Goal: Check status: Check status

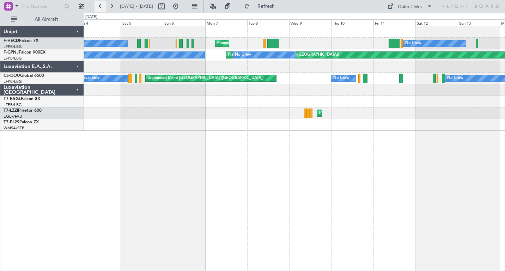
click at [100, 7] on button at bounding box center [100, 6] width 11 height 11
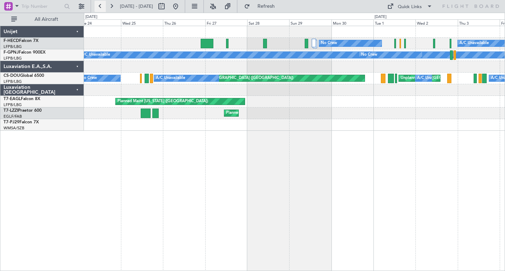
click at [101, 6] on button at bounding box center [100, 6] width 11 height 11
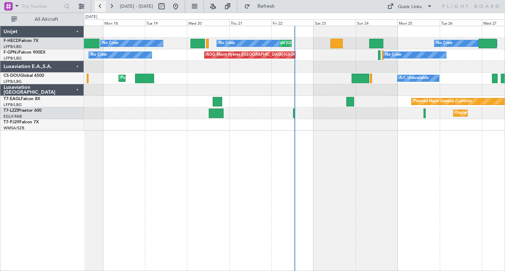
click at [100, 7] on button at bounding box center [100, 6] width 11 height 11
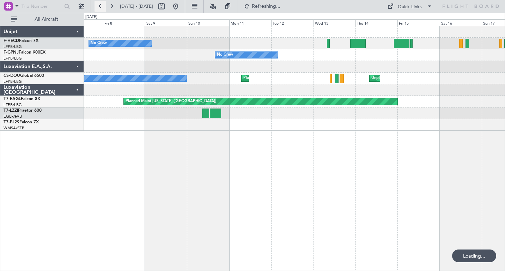
click at [100, 7] on button at bounding box center [100, 6] width 11 height 11
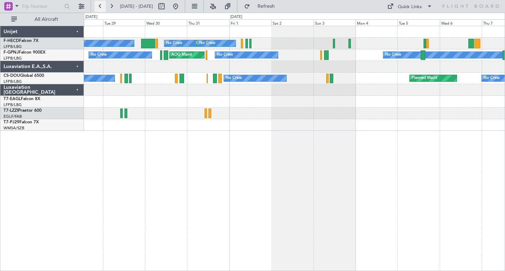
click at [100, 7] on button at bounding box center [100, 6] width 11 height 11
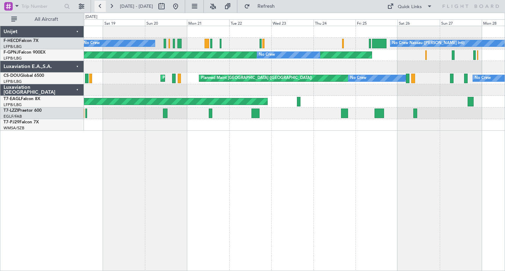
click at [100, 7] on button at bounding box center [100, 6] width 11 height 11
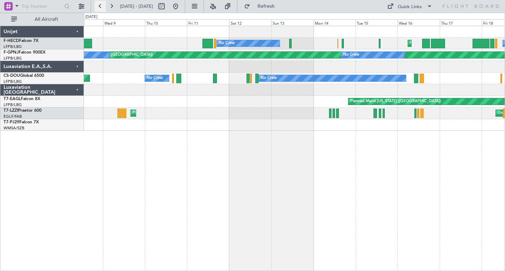
click at [100, 7] on button at bounding box center [100, 6] width 11 height 11
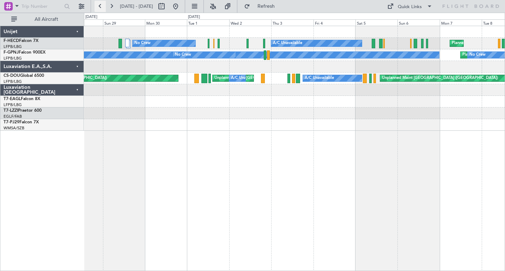
click at [100, 7] on button at bounding box center [100, 6] width 11 height 11
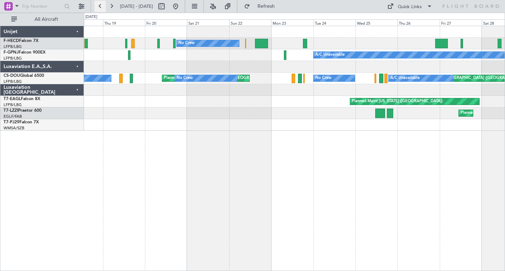
click at [98, 7] on button at bounding box center [100, 6] width 11 height 11
